Goal: Task Accomplishment & Management: Complete application form

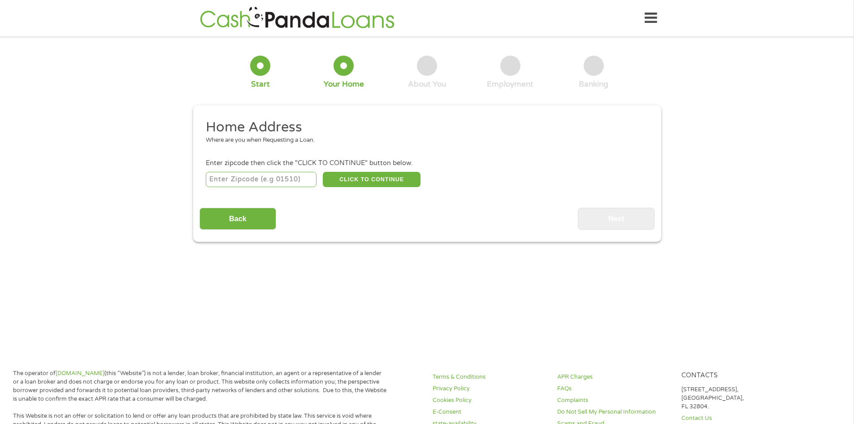
click at [277, 179] on input "number" at bounding box center [261, 179] width 111 height 15
type input "75024"
select select "[US_STATE]"
click at [365, 170] on div "75024 CLICK TO CONTINUE Please recheck your Zipcode, it seems to be Incorrect" at bounding box center [427, 179] width 442 height 18
click at [364, 177] on button "CLICK TO CONTINUE" at bounding box center [372, 179] width 98 height 15
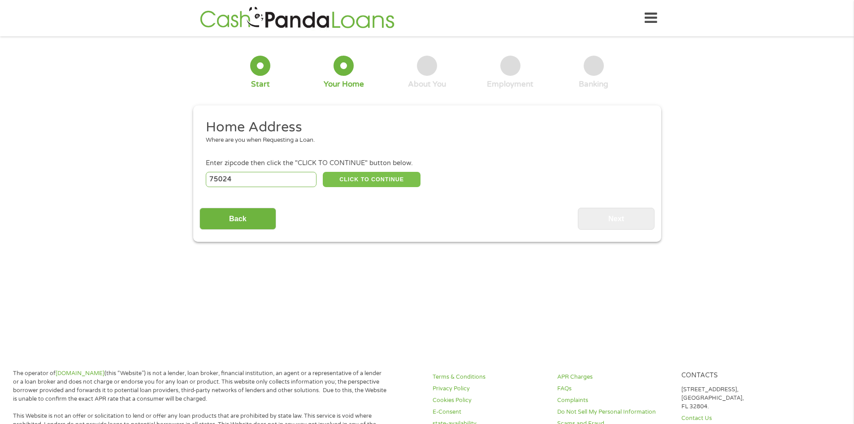
type input "75024"
type input "Plano"
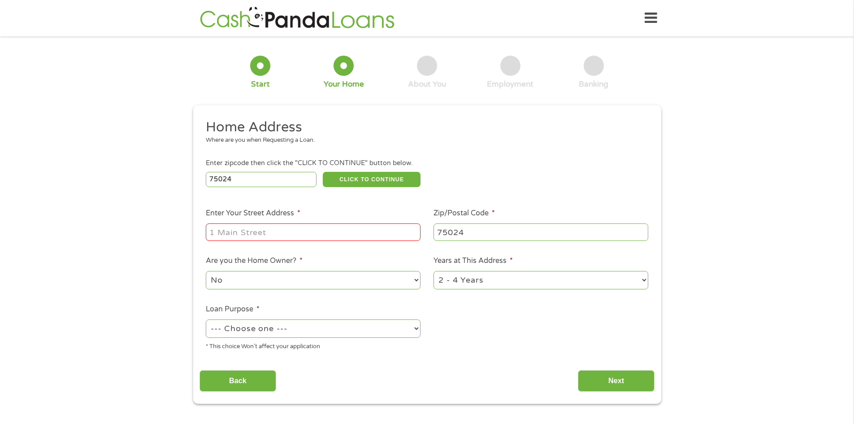
click at [314, 232] on input "Enter Your Street Address *" at bounding box center [313, 231] width 215 height 17
type input "[STREET_ADDRESS]"
click at [471, 368] on div "Back Next" at bounding box center [427, 377] width 455 height 28
click at [635, 286] on select "1 Year or less 1 - 2 Years 2 - 4 Years Over 4 Years" at bounding box center [541, 280] width 215 height 18
select select "60months"
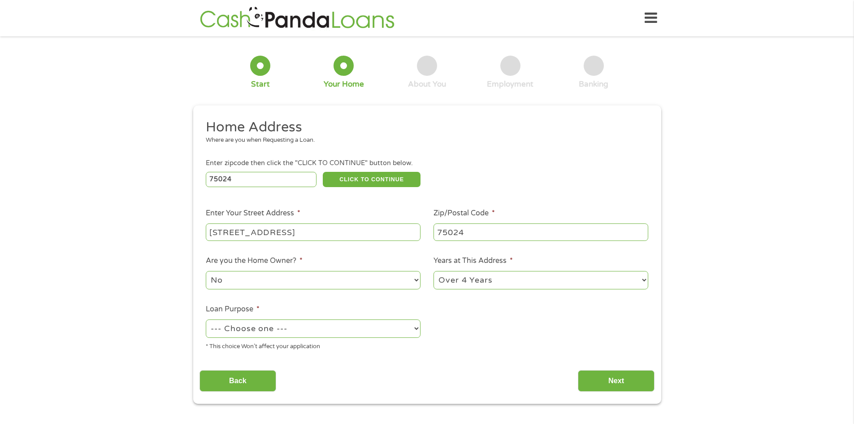
click at [434, 271] on select "1 Year or less 1 - 2 Years 2 - 4 Years Over 4 Years" at bounding box center [541, 280] width 215 height 18
click at [505, 349] on ul "Home Address Where are you when Requesting a Loan. Enter zipcode then click the…" at bounding box center [427, 238] width 455 height 240
click at [386, 333] on select "--- Choose one --- Pay Bills Debt Consolidation Home Improvement Major Purchase…" at bounding box center [313, 328] width 215 height 18
select select "debtconsolidation"
click at [206, 319] on select "--- Choose one --- Pay Bills Debt Consolidation Home Improvement Major Purchase…" at bounding box center [313, 328] width 215 height 18
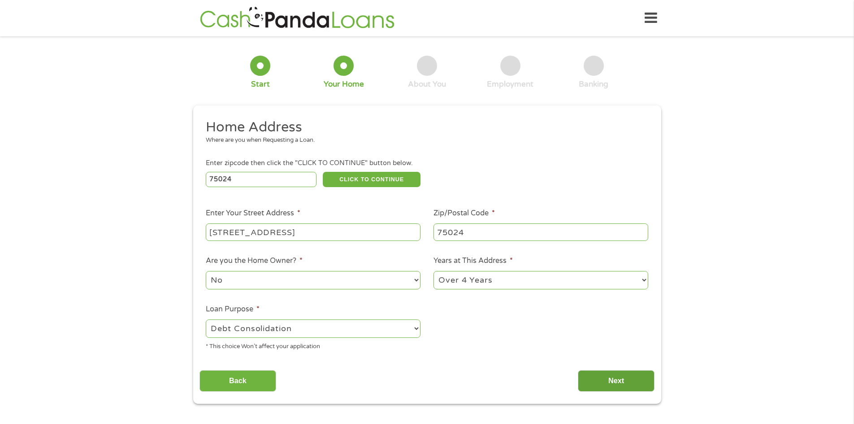
click at [610, 381] on input "Next" at bounding box center [616, 381] width 77 height 22
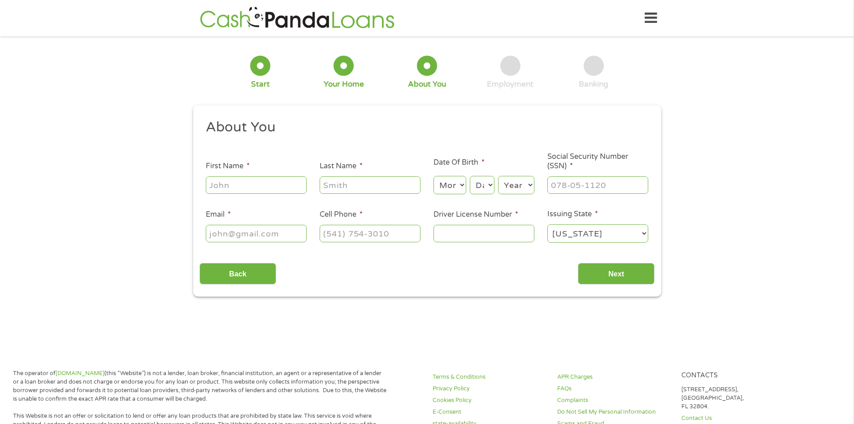
scroll to position [4, 4]
click at [279, 184] on input "First Name *" at bounding box center [256, 184] width 101 height 17
type input "[PERSON_NAME]"
type input "King"
type input "[EMAIL_ADDRESS][DOMAIN_NAME]"
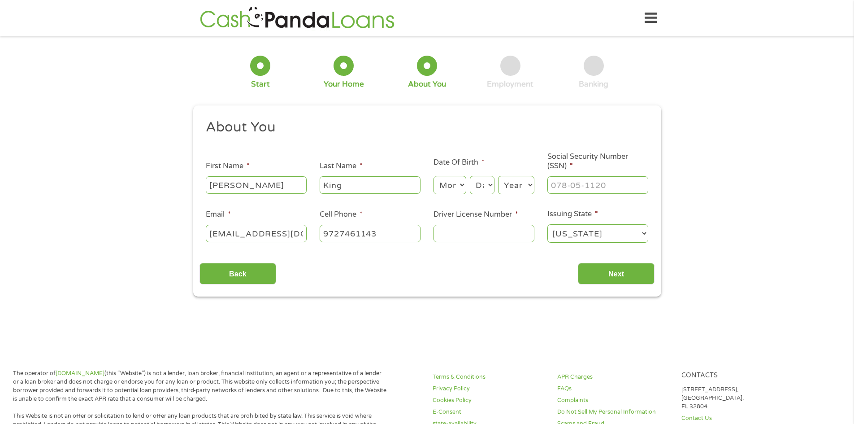
type input "[PHONE_NUMBER]"
click at [410, 291] on section "1 Start 2 Your Home 3 About You 4 Employment 5 Banking 6 This field is hidden w…" at bounding box center [427, 179] width 854 height 273
click at [462, 180] on select "Month 1 2 3 4 5 6 7 8 9 10 11 12" at bounding box center [450, 185] width 33 height 18
select select "3"
click at [434, 176] on select "Month 1 2 3 4 5 6 7 8 9 10 11 12" at bounding box center [450, 185] width 33 height 18
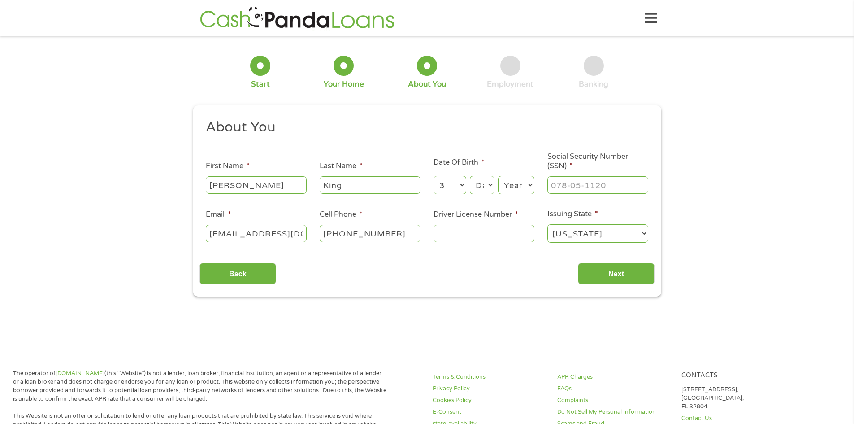
drag, startPoint x: 487, startPoint y: 186, endPoint x: 484, endPoint y: 194, distance: 8.2
click at [487, 186] on select "Day 1 2 3 4 5 6 7 8 9 10 11 12 13 14 15 16 17 18 19 20 21 22 23 24 25 26 27 28 …" at bounding box center [482, 185] width 24 height 18
select select "25"
click at [470, 176] on select "Day 1 2 3 4 5 6 7 8 9 10 11 12 13 14 15 16 17 18 19 20 21 22 23 24 25 26 27 28 …" at bounding box center [482, 185] width 24 height 18
click at [525, 187] on select "Year [DATE] 2006 2005 2004 2003 2002 2001 2000 1999 1998 1997 1996 1995 1994 19…" at bounding box center [516, 185] width 36 height 18
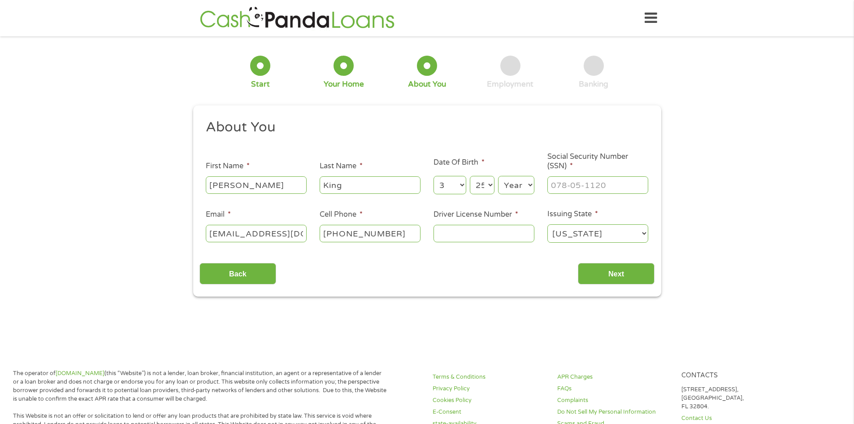
select select "1983"
click at [498, 176] on select "Year [DATE] 2006 2005 2004 2003 2002 2001 2000 1999 1998 1997 1996 1995 1994 19…" at bounding box center [516, 185] width 36 height 18
click at [596, 187] on input "___-__-____" at bounding box center [598, 184] width 101 height 17
type input "466-99-6816"
click at [493, 235] on input "Driver License Number *" at bounding box center [484, 233] width 101 height 17
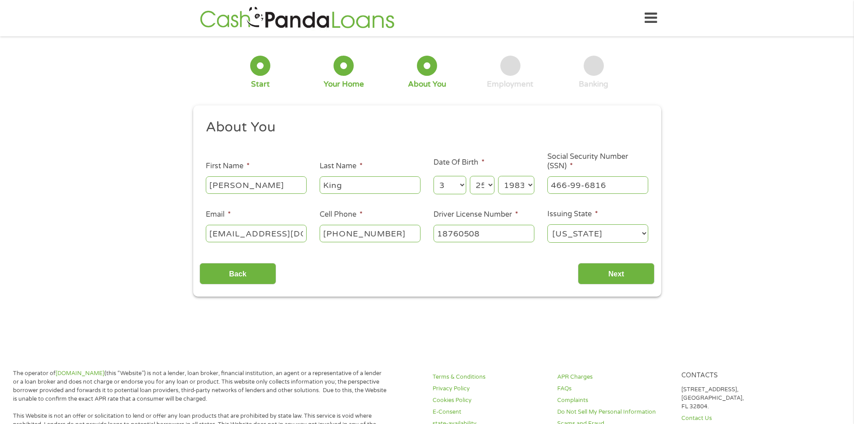
click at [465, 234] on input "18760508" at bounding box center [484, 233] width 101 height 17
type input "18761508"
click at [615, 274] on input "Next" at bounding box center [616, 274] width 77 height 22
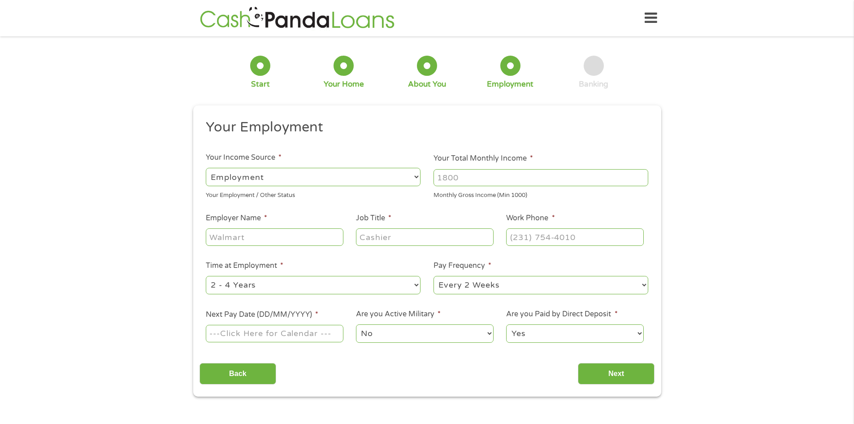
click at [337, 178] on select "--- Choose one --- Employment [DEMOGRAPHIC_DATA] Benefits" at bounding box center [313, 177] width 215 height 18
click at [206, 168] on select "--- Choose one --- Employment [DEMOGRAPHIC_DATA] Benefits" at bounding box center [313, 177] width 215 height 18
click at [486, 184] on input "Your Total Monthly Income *" at bounding box center [541, 177] width 215 height 17
click at [475, 177] on input "Your Total Monthly Income *" at bounding box center [541, 177] width 215 height 17
type input "16250"
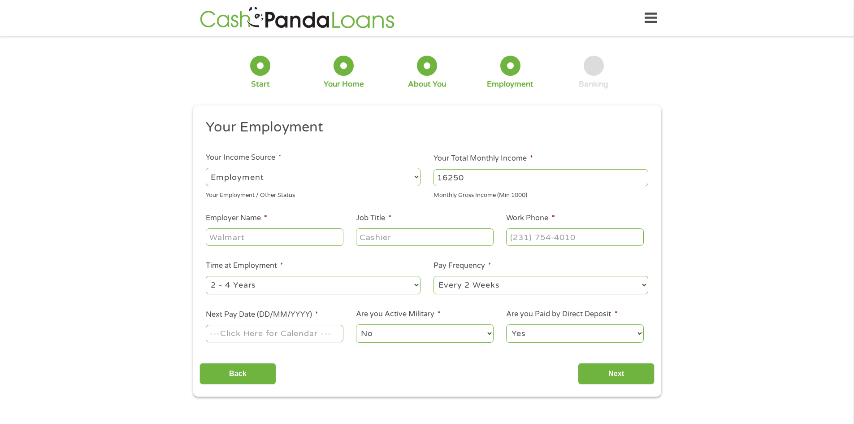
click at [307, 240] on input "Employer Name *" at bounding box center [274, 236] width 137 height 17
type input "Supreme Lending"
type input "Director"
type input "[PHONE_NUMBER]"
click at [273, 283] on select "--- Choose one --- 1 Year or less 1 - 2 Years 2 - 4 Years Over 4 Years" at bounding box center [313, 285] width 215 height 18
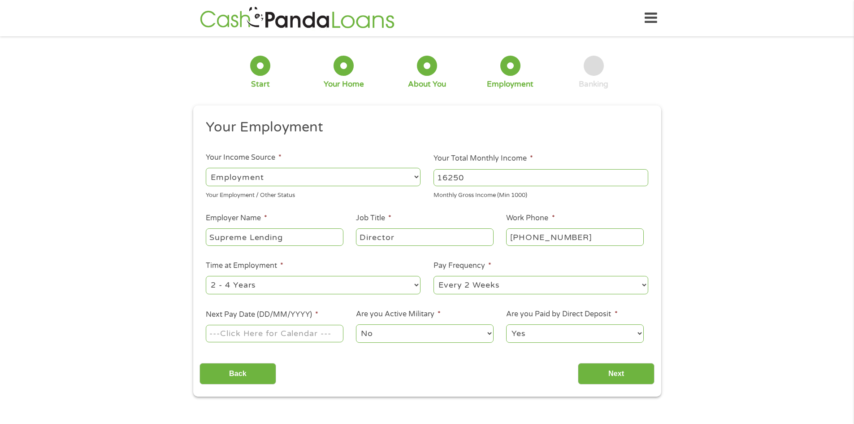
select select "60months"
click at [206, 276] on select "--- Choose one --- 1 Year or less 1 - 2 Years 2 - 4 Years Over 4 Years" at bounding box center [313, 285] width 215 height 18
click at [490, 283] on select "--- Choose one --- Every 2 Weeks Every Week Monthly Semi-Monthly" at bounding box center [541, 285] width 215 height 18
select select "semimonthly"
click at [434, 276] on select "--- Choose one --- Every 2 Weeks Every Week Monthly Semi-Monthly" at bounding box center [541, 285] width 215 height 18
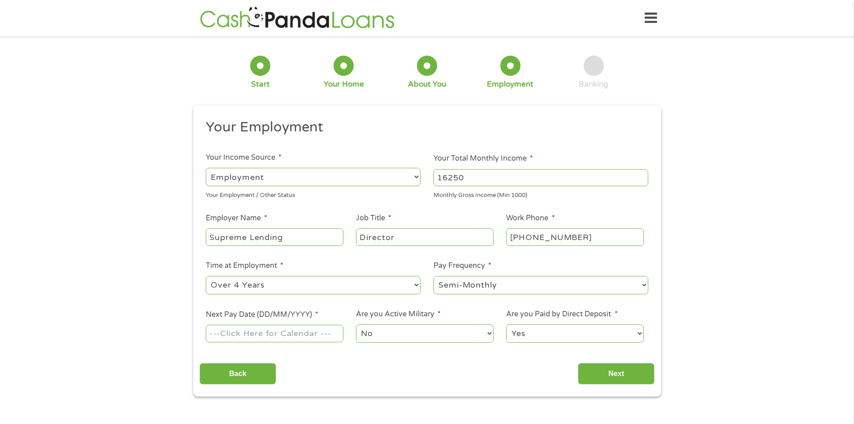
click at [299, 332] on input "Next Pay Date (DD/MM/YYYY) *" at bounding box center [274, 333] width 137 height 17
type input "[DATE]"
click at [607, 366] on input "Next" at bounding box center [616, 374] width 77 height 22
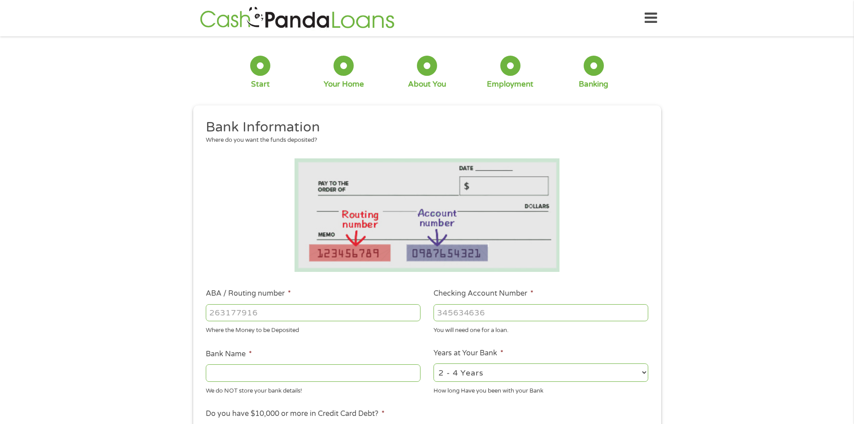
click at [302, 316] on input "ABA / Routing number *" at bounding box center [313, 312] width 215 height 17
type input "111000614"
type input "JPMORGAN CHASE BANK NA"
type input "111000614"
type input "276379796"
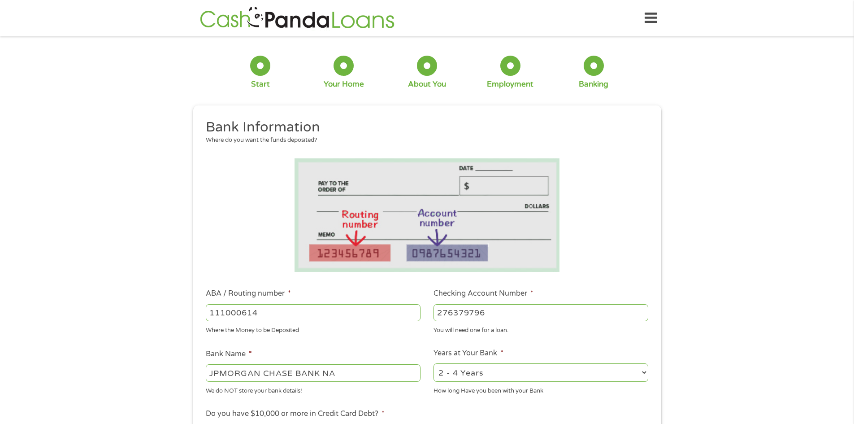
click at [605, 372] on select "2 - 4 Years 6 - 12 Months 1 - 2 Years Over 4 Years" at bounding box center [541, 372] width 215 height 18
select select "60months"
click at [434, 363] on select "2 - 4 Years 6 - 12 Months 1 - 2 Years Over 4 Years" at bounding box center [541, 372] width 215 height 18
click at [779, 367] on div "1 Start 2 Your Home 3 About You 4 Employment 5 Banking 6 This field is hidden w…" at bounding box center [427, 327] width 854 height 569
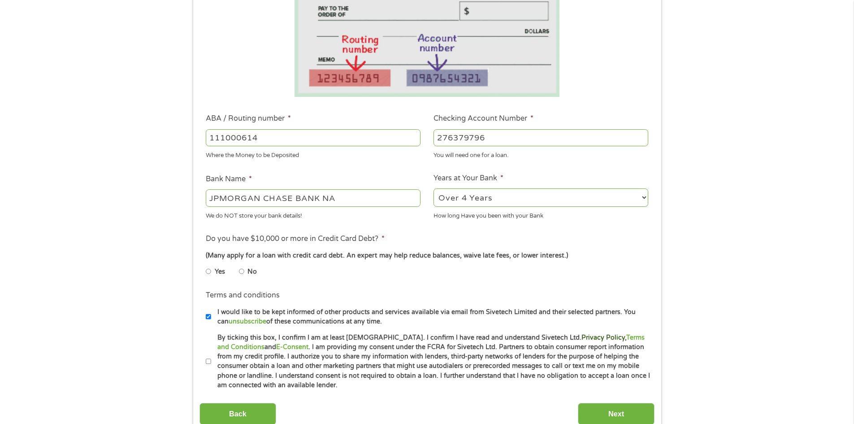
scroll to position [179, 0]
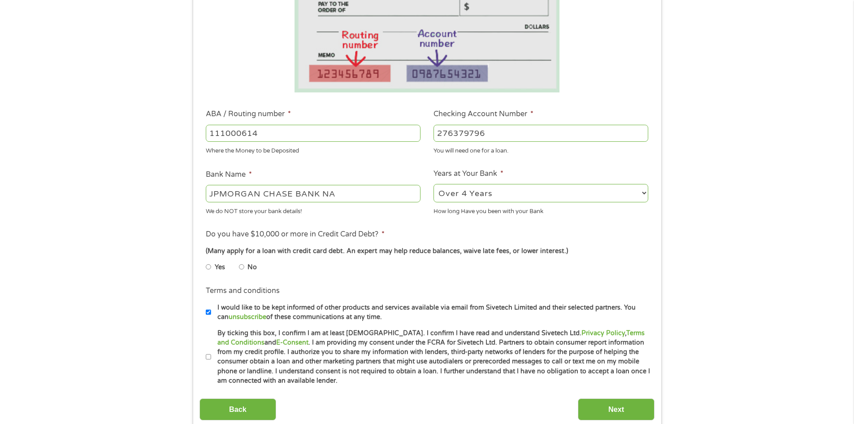
click at [237, 265] on li "Yes" at bounding box center [222, 266] width 33 height 17
click at [241, 267] on input "No" at bounding box center [241, 267] width 5 height 14
radio input "true"
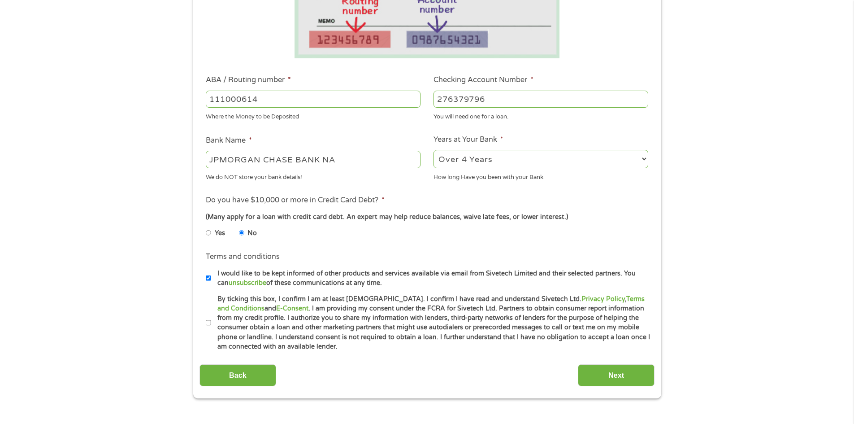
scroll to position [269, 0]
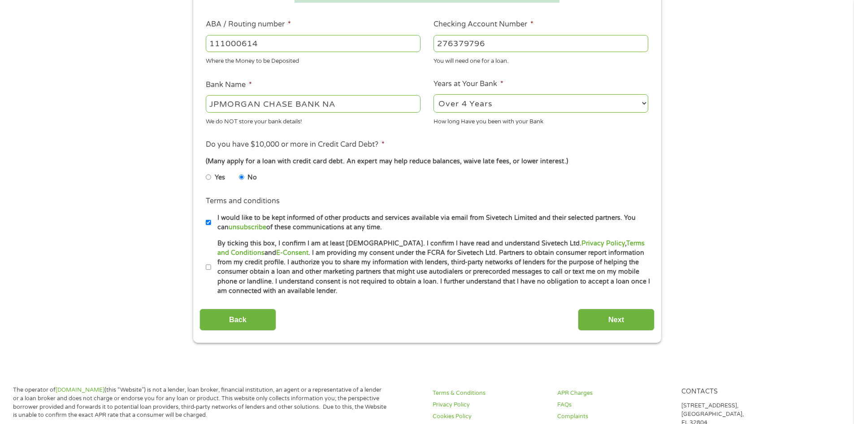
click at [206, 222] on input "I would like to be kept informed of other products and services available via e…" at bounding box center [208, 222] width 5 height 14
checkbox input "false"
click at [208, 269] on input "By ticking this box, I confirm I am at least [DEMOGRAPHIC_DATA]. I confirm I ha…" at bounding box center [208, 267] width 5 height 14
checkbox input "true"
click at [611, 328] on input "Next" at bounding box center [616, 320] width 77 height 22
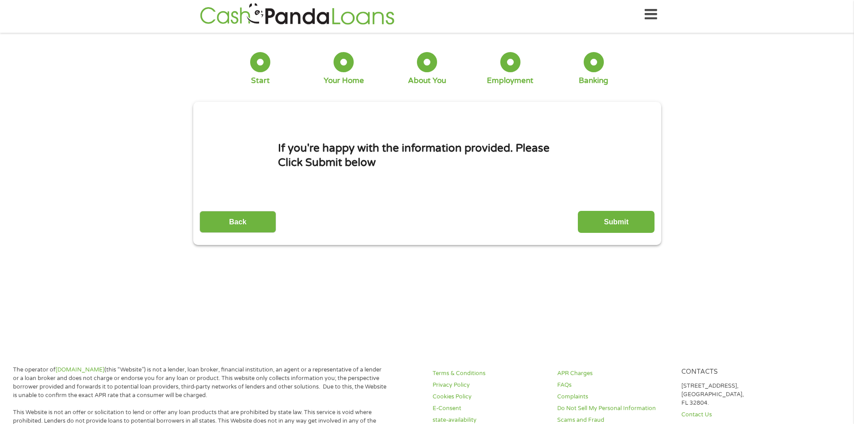
scroll to position [0, 0]
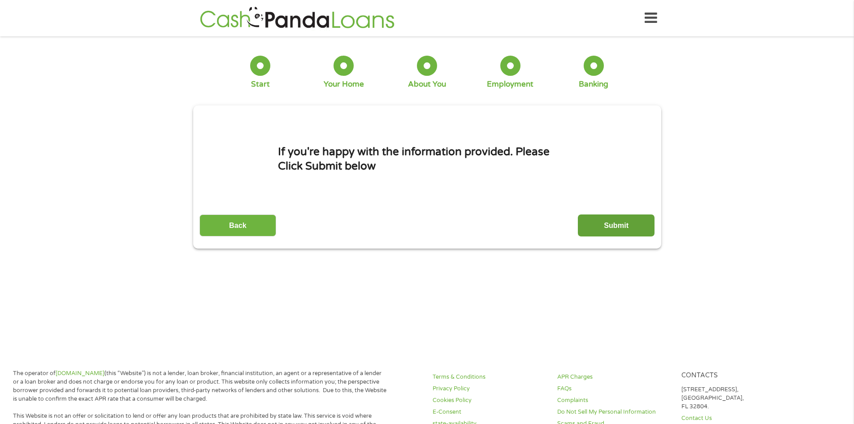
click at [626, 227] on input "Submit" at bounding box center [616, 225] width 77 height 22
